Goal: Information Seeking & Learning: Learn about a topic

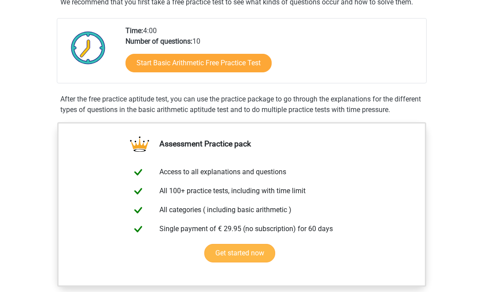
scroll to position [88, 0]
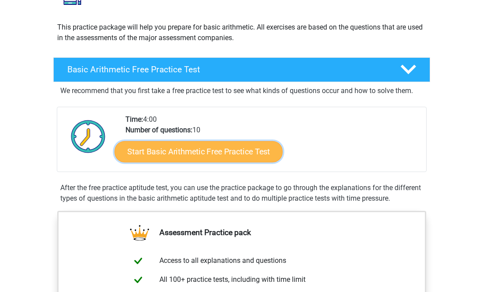
click at [193, 153] on link "Start Basic Arithmetic Free Practice Test" at bounding box center [198, 150] width 168 height 21
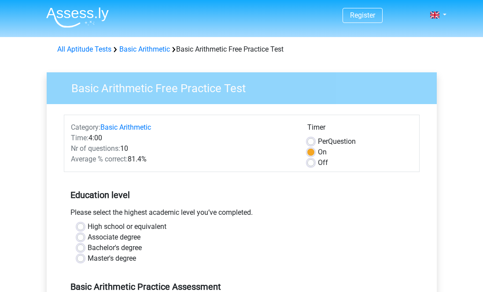
click at [129, 230] on label "High school or equivalent" at bounding box center [127, 226] width 79 height 11
click at [84, 230] on input "High school or equivalent" at bounding box center [80, 225] width 7 height 9
radio input "true"
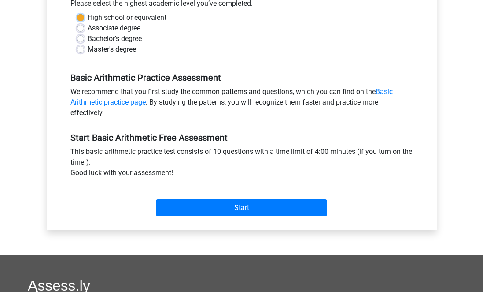
scroll to position [220, 0]
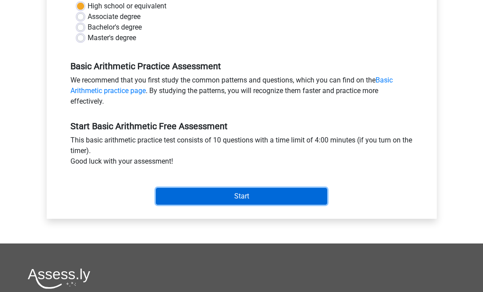
click at [192, 195] on input "Start" at bounding box center [241, 196] width 171 height 17
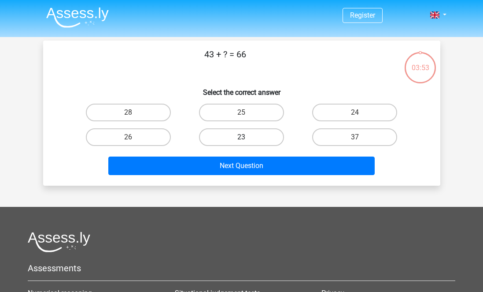
click at [259, 137] on label "23" at bounding box center [241, 137] width 85 height 18
click at [247, 137] on input "23" at bounding box center [244, 140] width 6 height 6
radio input "true"
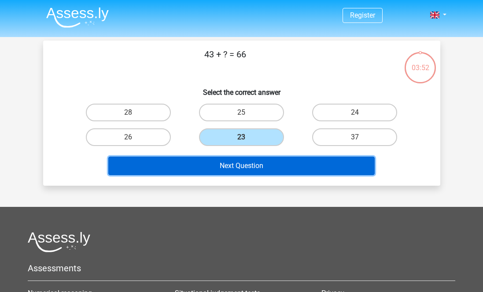
click at [257, 164] on button "Next Question" at bounding box center [241, 165] width 266 height 18
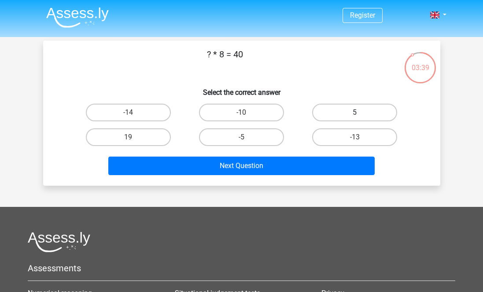
click at [341, 115] on label "5" at bounding box center [354, 112] width 85 height 18
click at [355, 115] on input "5" at bounding box center [358, 115] width 6 height 6
radio input "true"
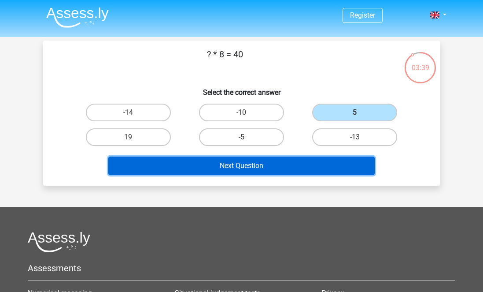
click at [330, 163] on button "Next Question" at bounding box center [241, 165] width 266 height 18
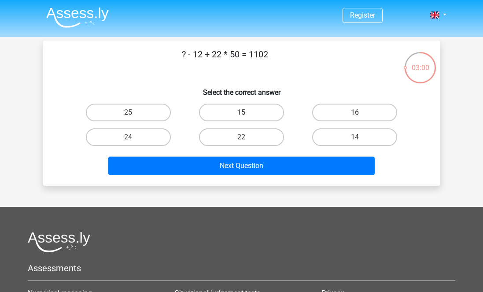
drag, startPoint x: 244, startPoint y: 55, endPoint x: 218, endPoint y: 56, distance: 26.0
click at [219, 57] on p "? - 12 + 22 * 50 = 1102" at bounding box center [225, 61] width 336 height 26
click at [282, 76] on div "? - 12 + 22 * 50 = 1102 Select the correct answer 25 15 16 24" at bounding box center [242, 113] width 390 height 131
click at [329, 112] on label "16" at bounding box center [354, 112] width 85 height 18
click at [355, 112] on input "16" at bounding box center [358, 115] width 6 height 6
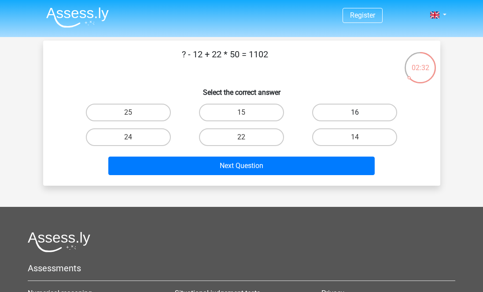
radio input "true"
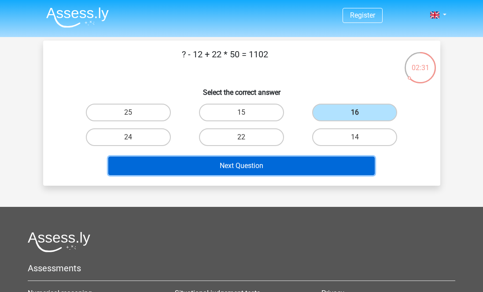
click at [307, 174] on button "Next Question" at bounding box center [241, 165] width 266 height 18
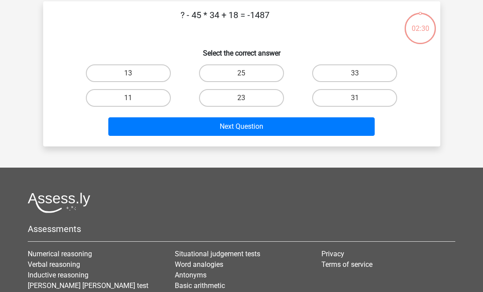
scroll to position [41, 0]
